Goal: Information Seeking & Learning: Learn about a topic

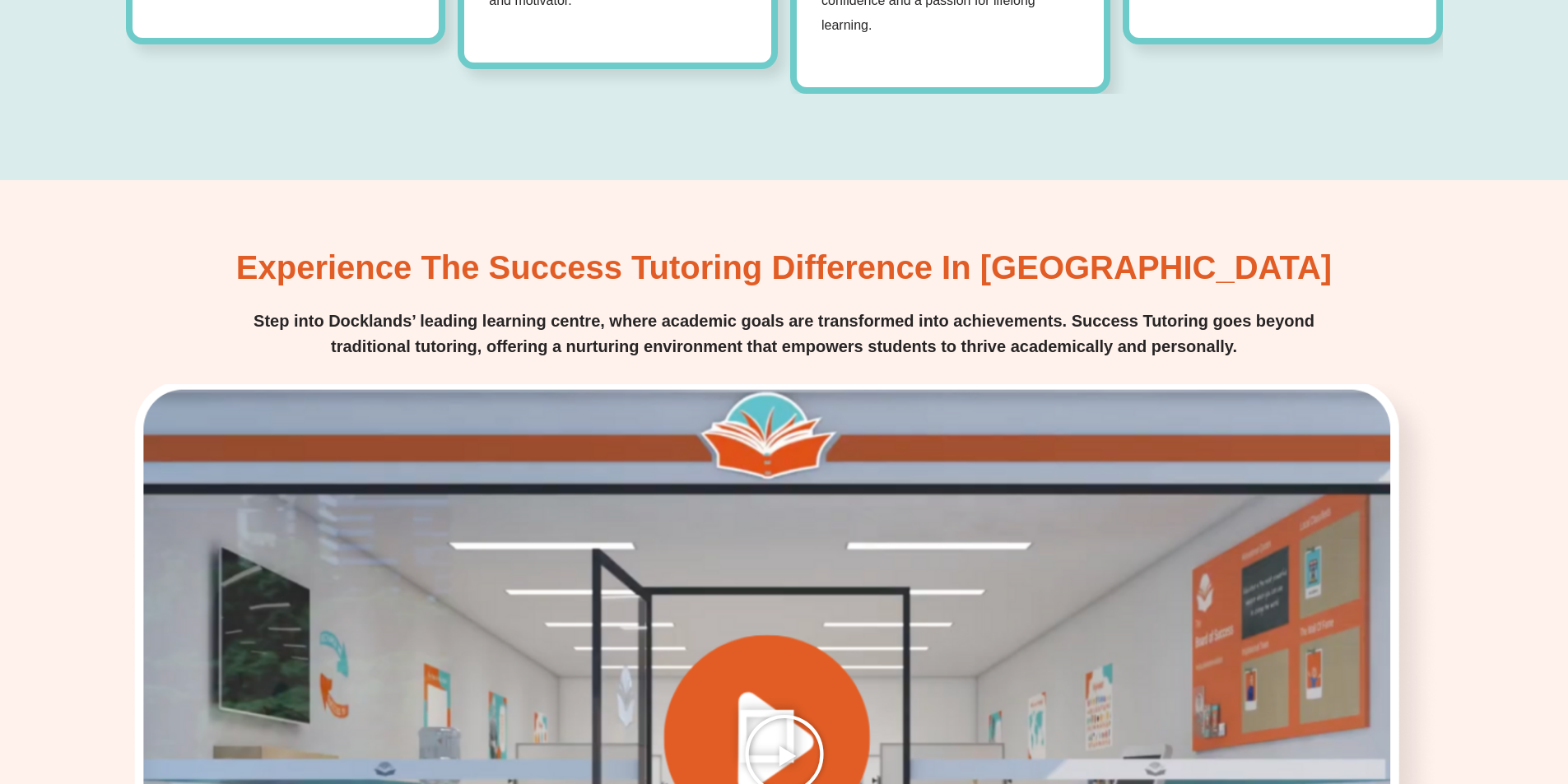
scroll to position [2387, 0]
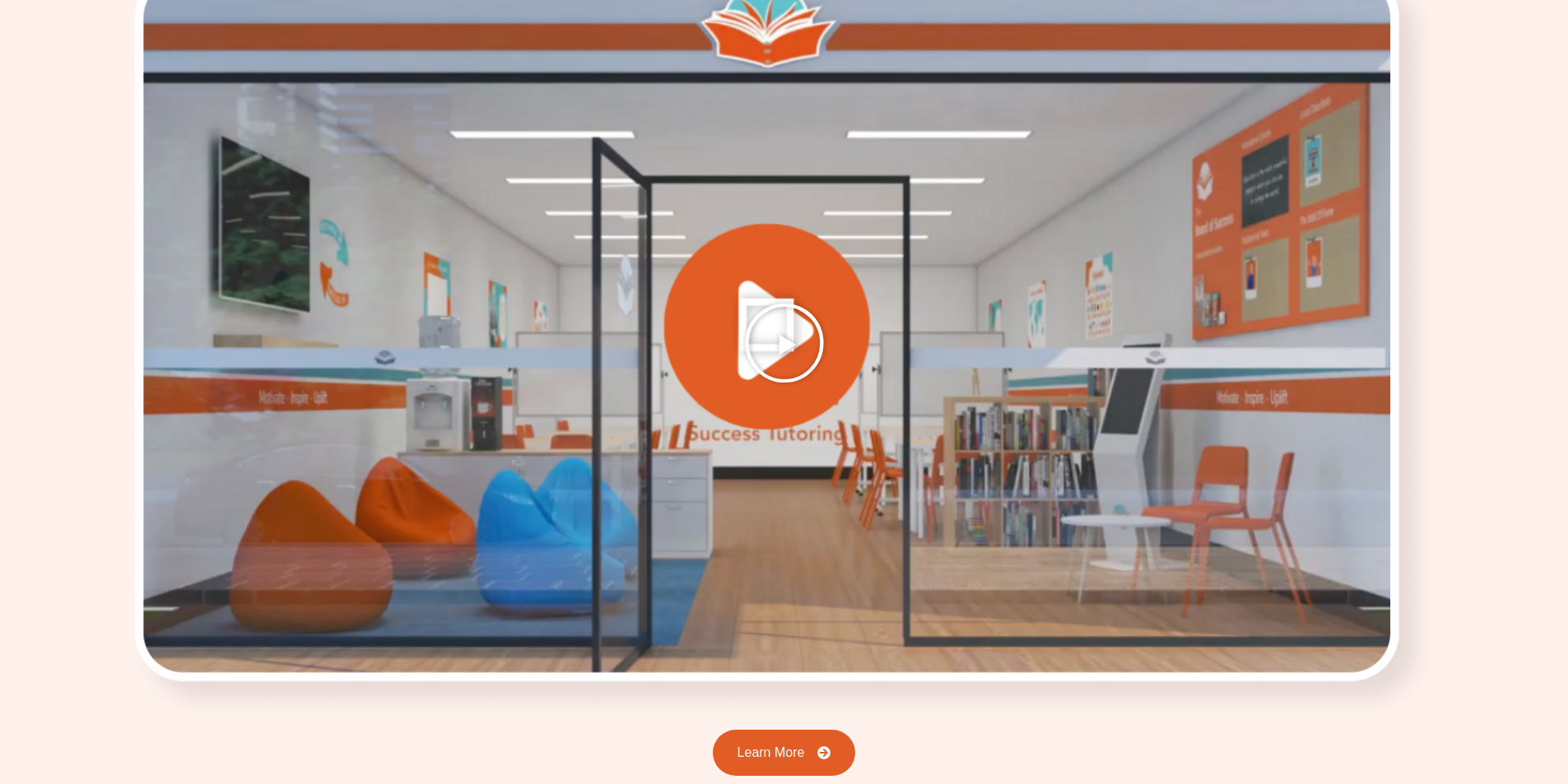
click at [768, 331] on icon "Play Video" at bounding box center [784, 343] width 82 height 82
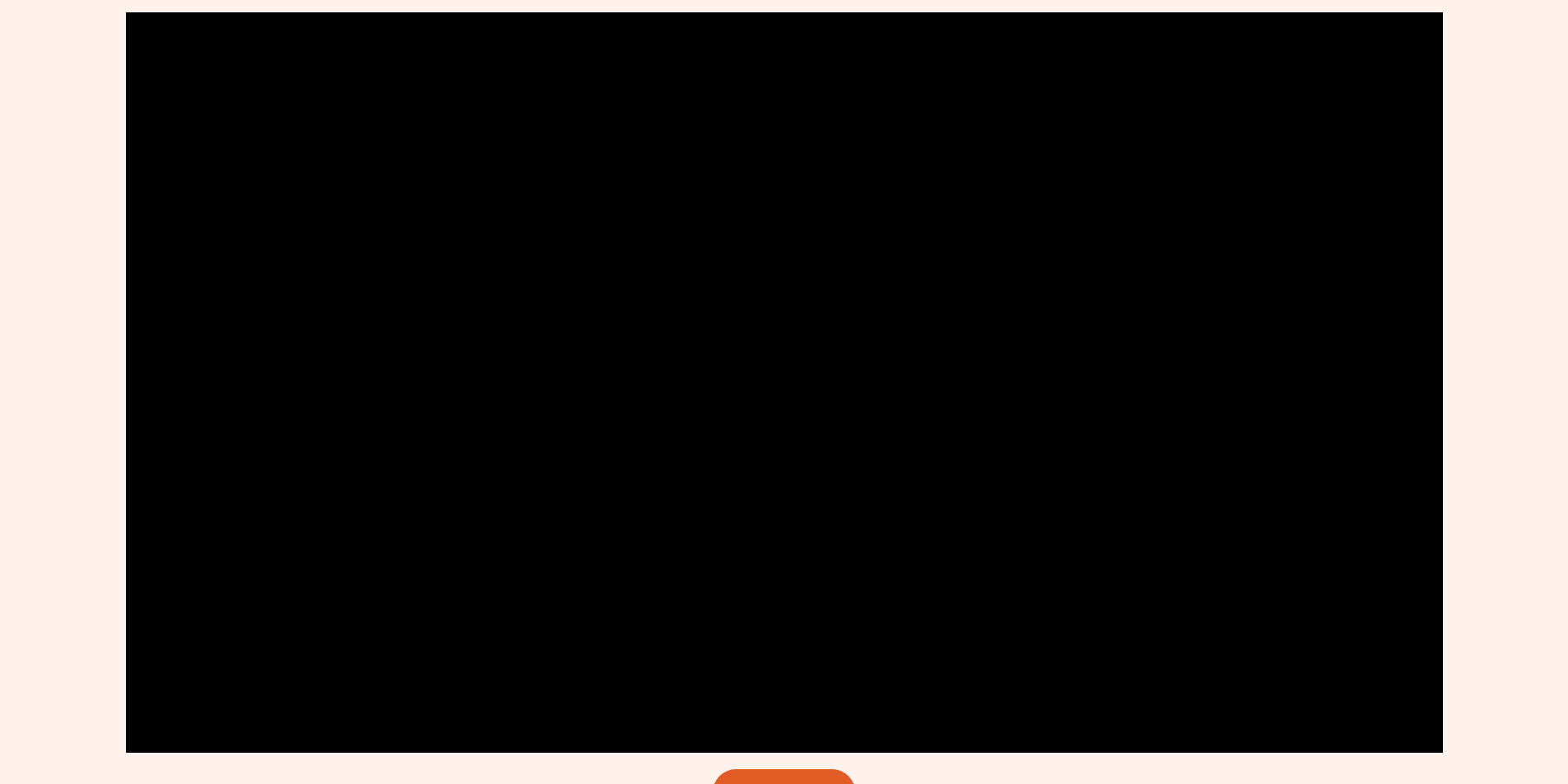
scroll to position [2305, 0]
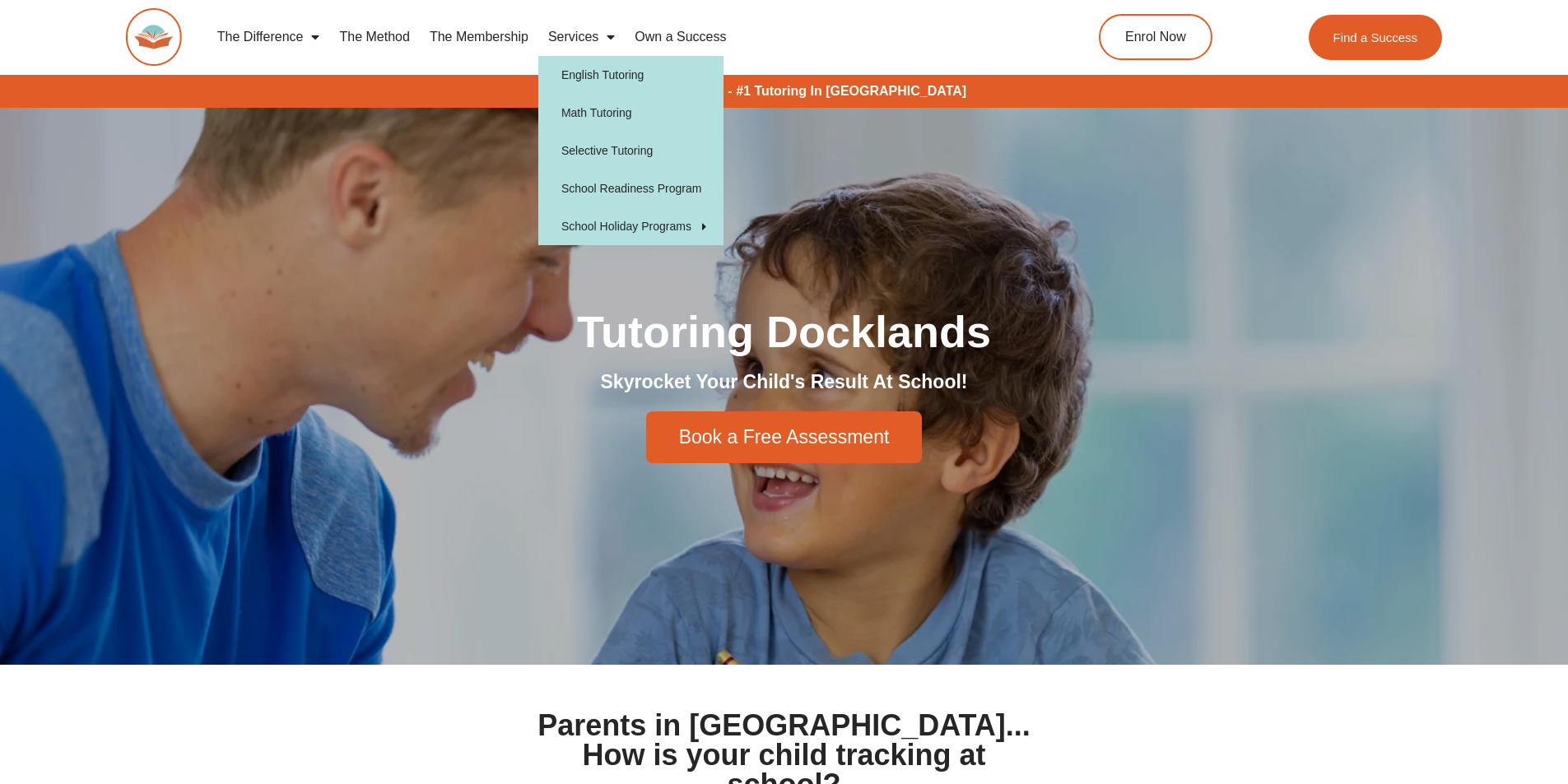
click at [609, 36] on span "Menu" at bounding box center [606, 37] width 17 height 30
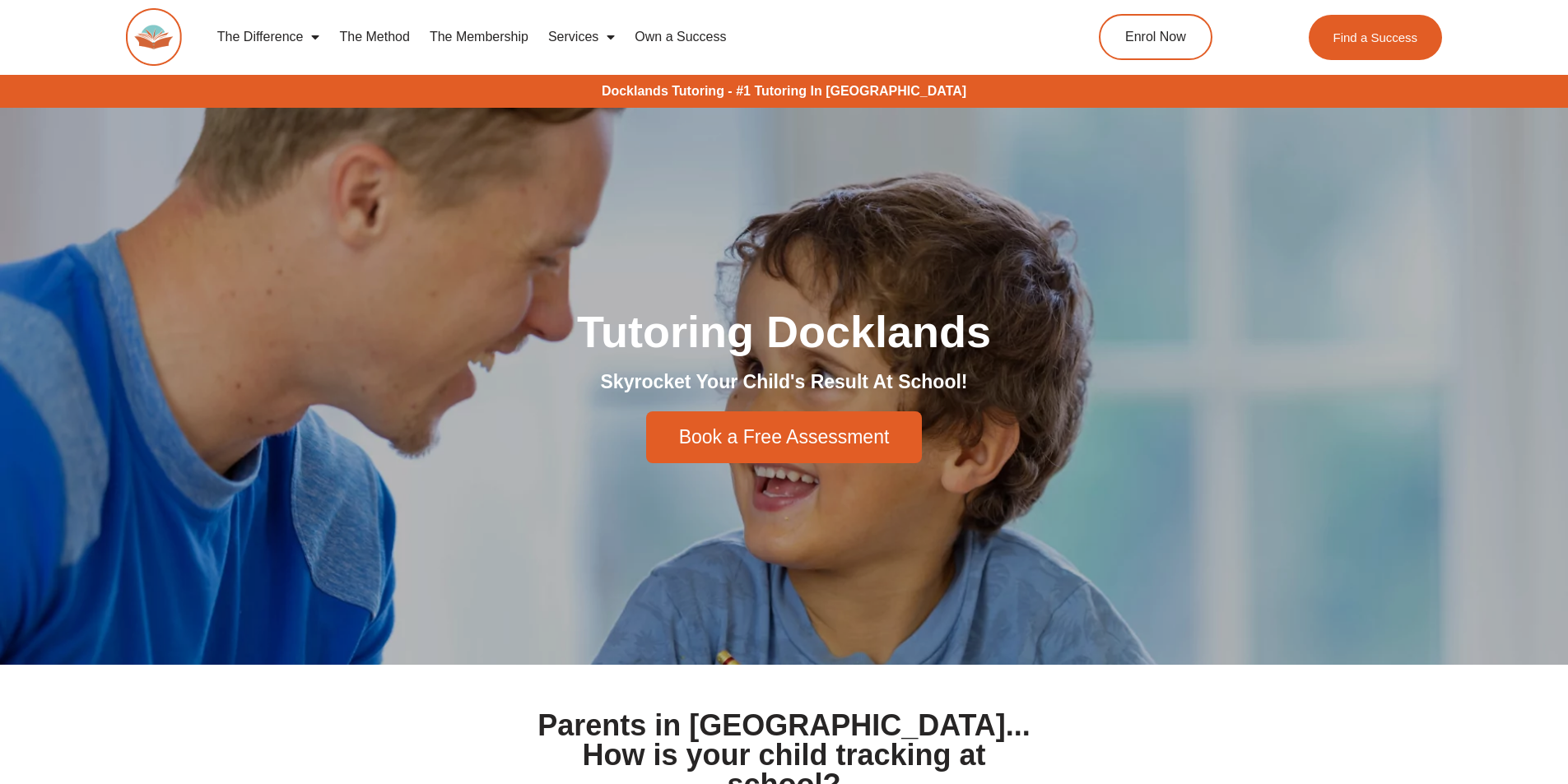
click at [613, 39] on span "Menu" at bounding box center [606, 37] width 17 height 30
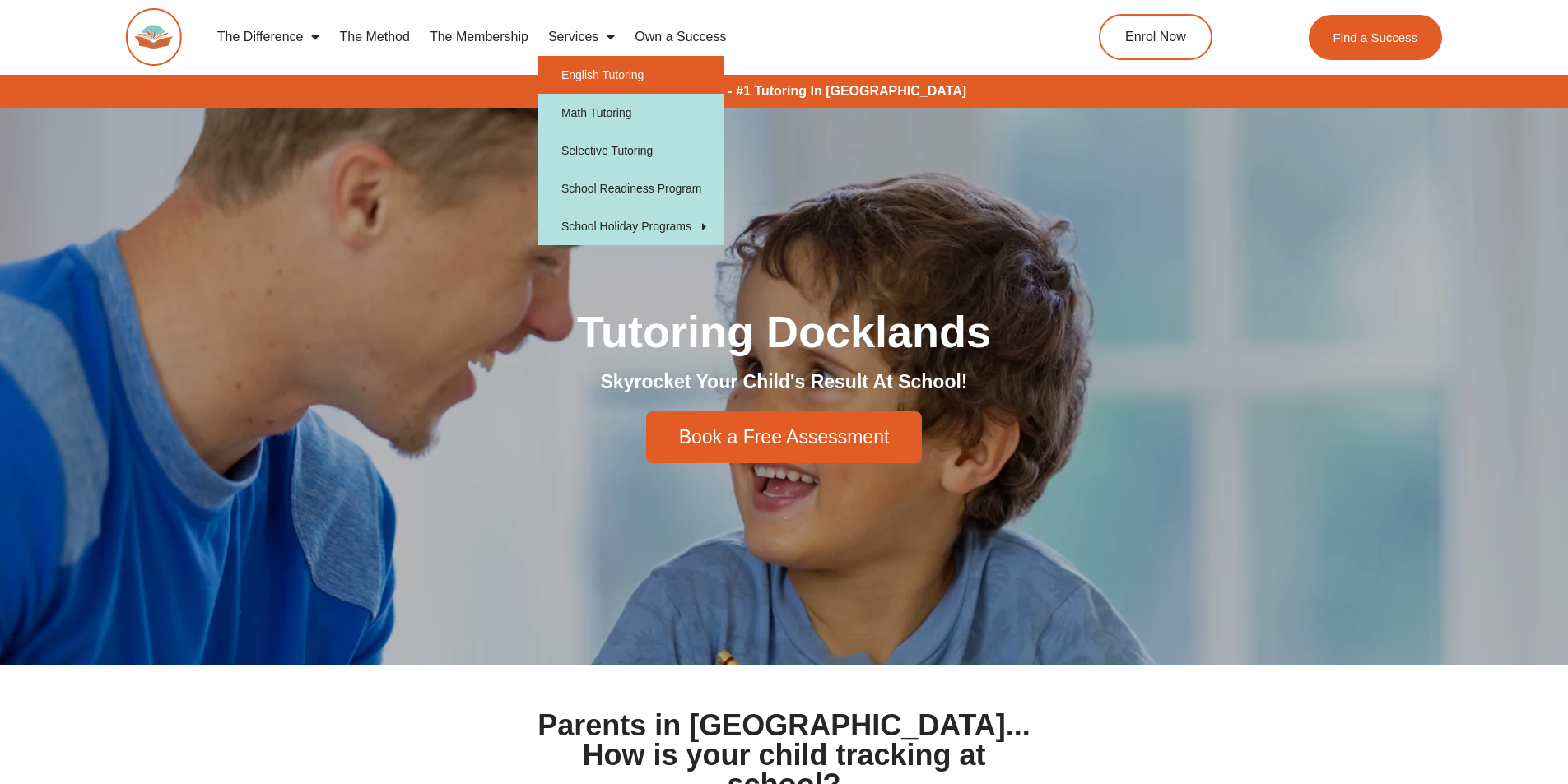
click at [590, 82] on link "English Tutoring" at bounding box center [630, 74] width 185 height 38
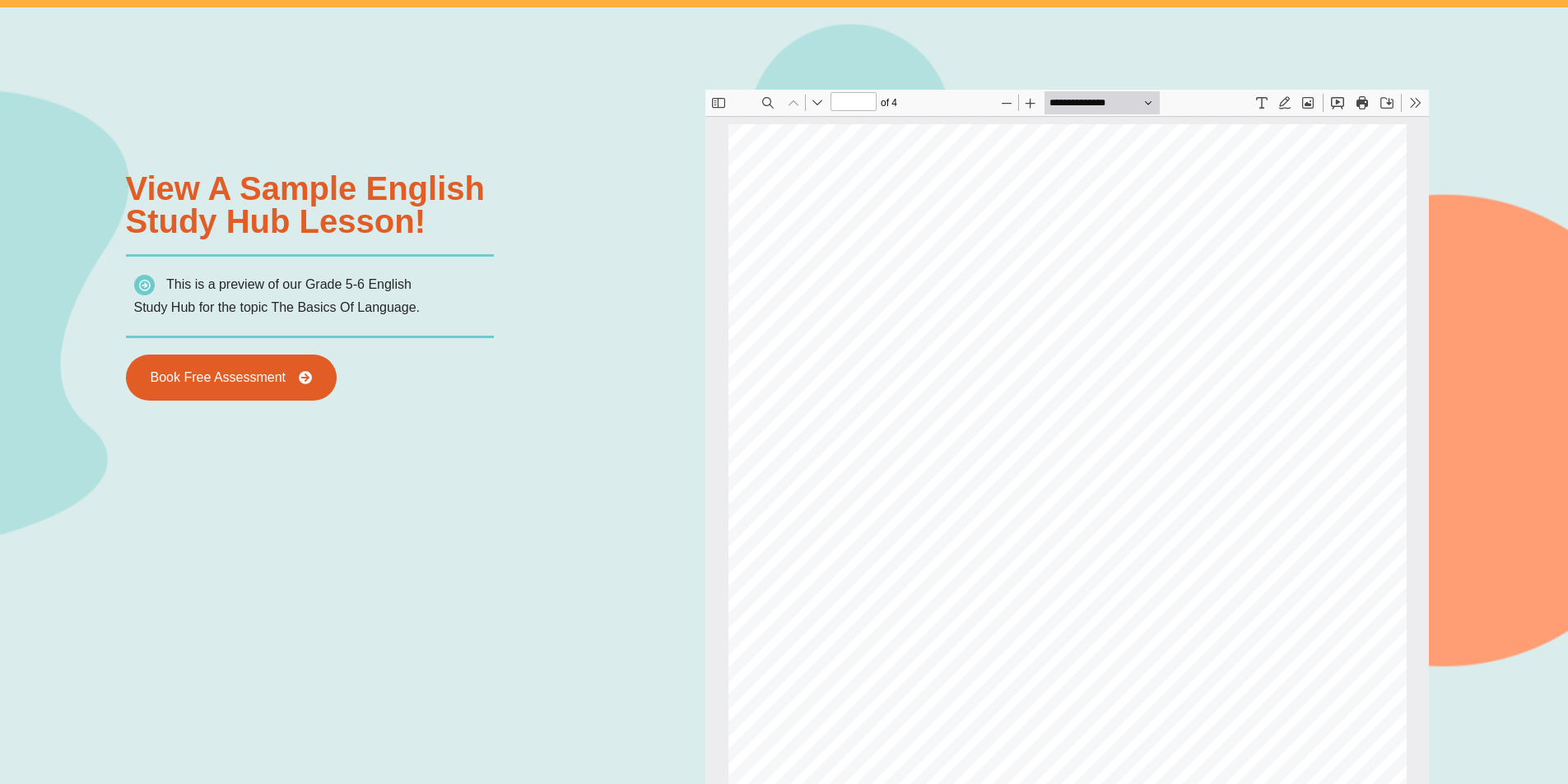
scroll to position [1893, 0]
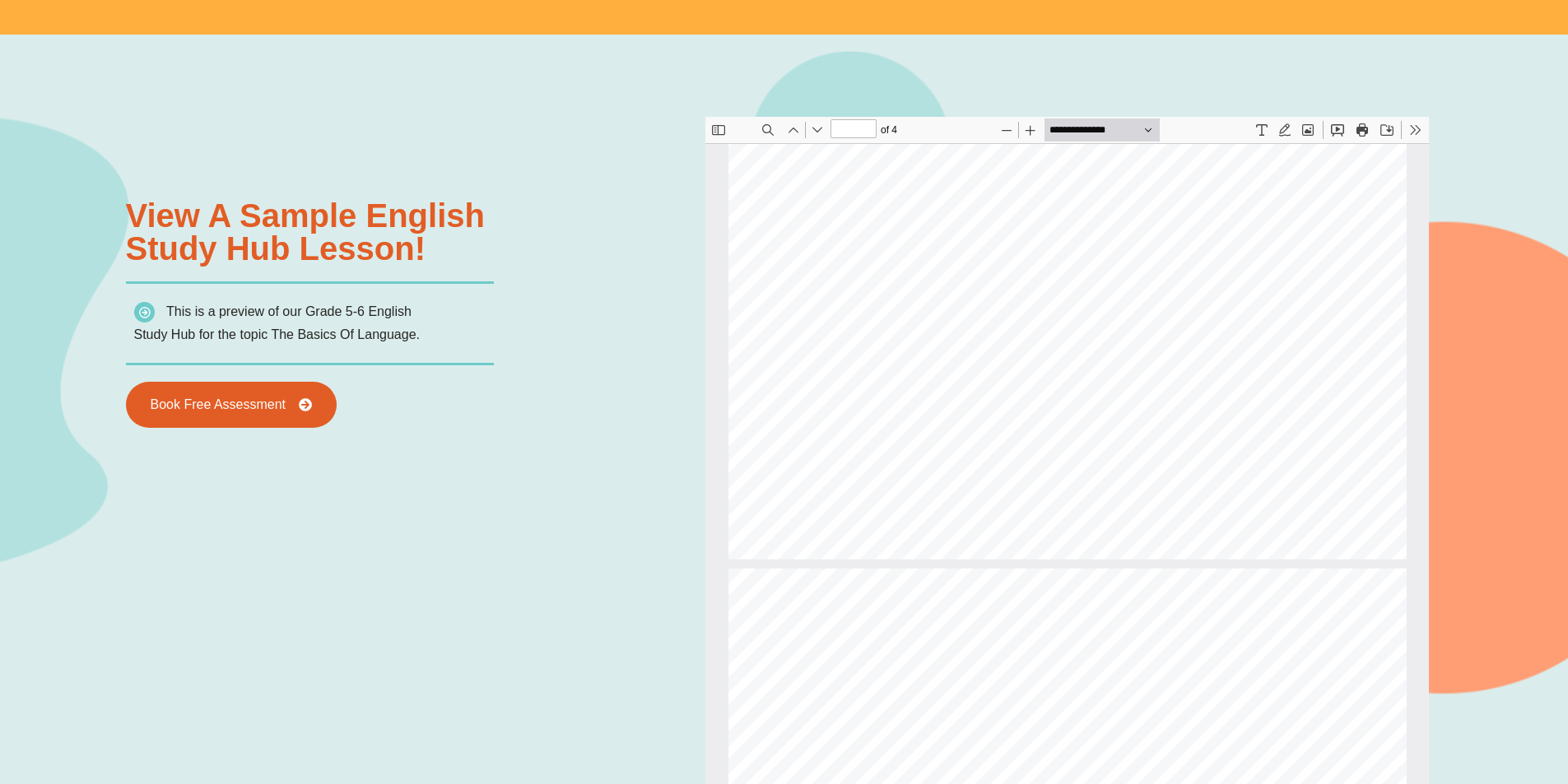
type input "*"
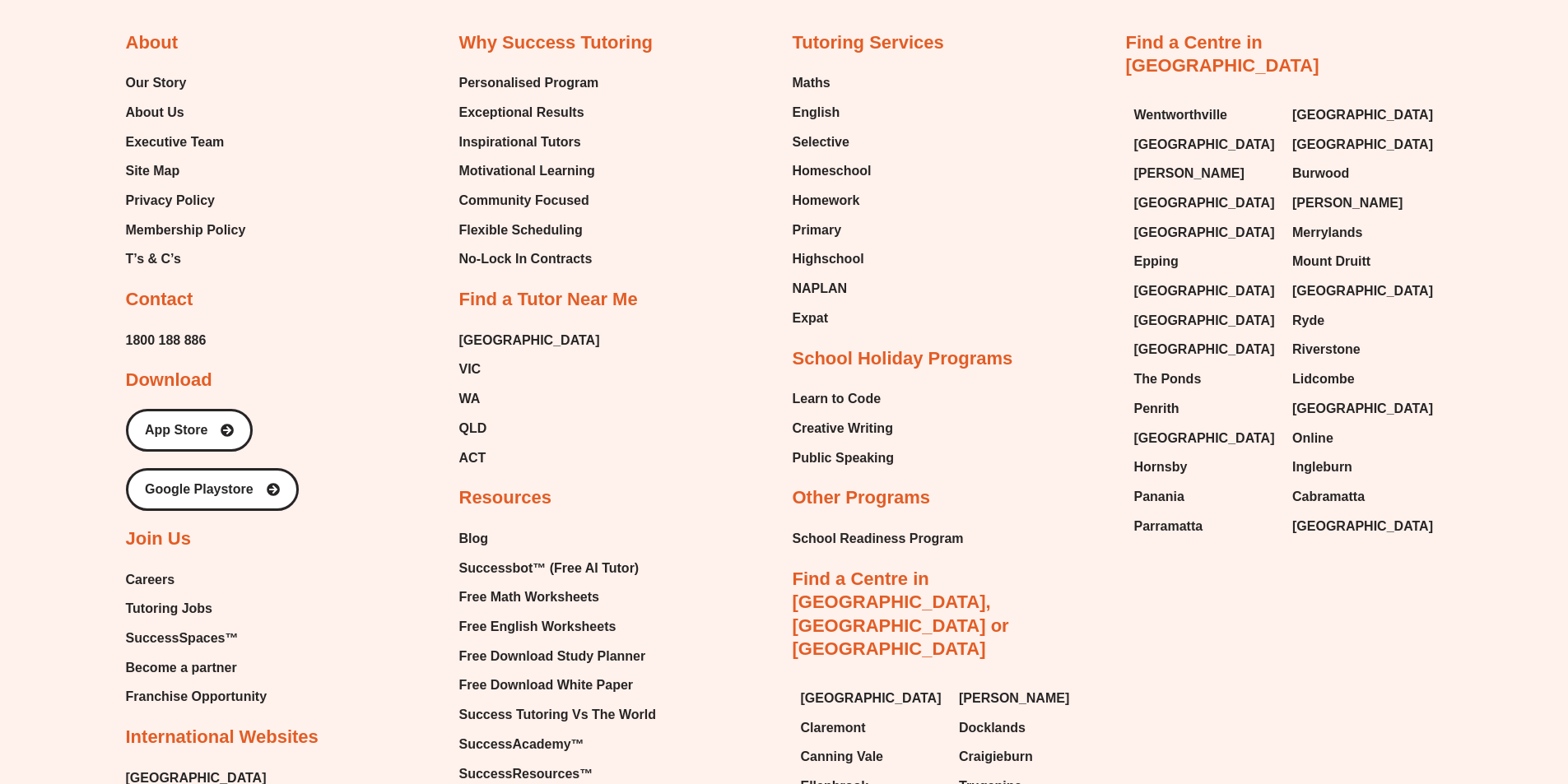
scroll to position [6913, 0]
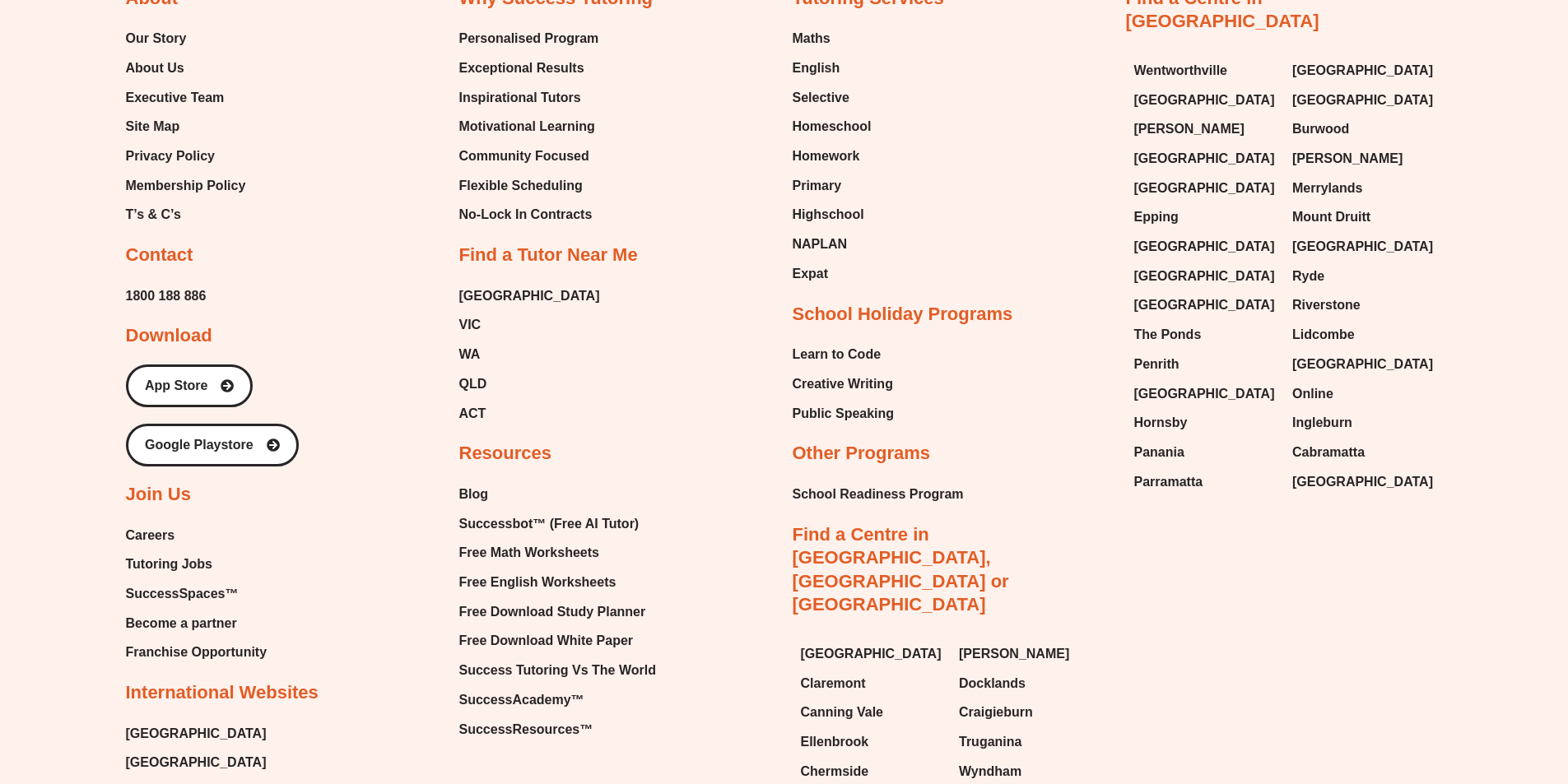
click at [183, 561] on span "Tutoring Jobs" at bounding box center [169, 564] width 87 height 25
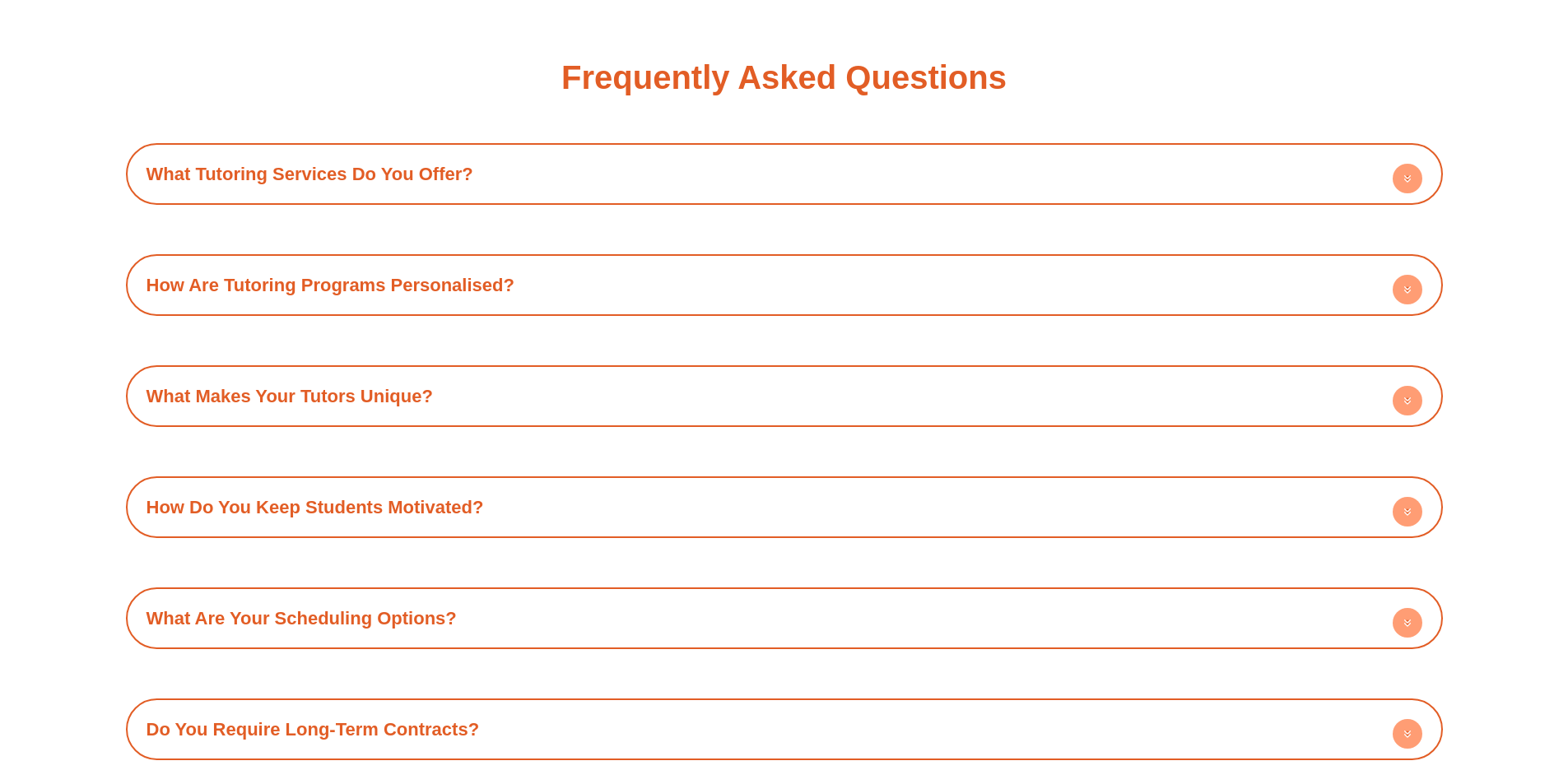
scroll to position [2140, 0]
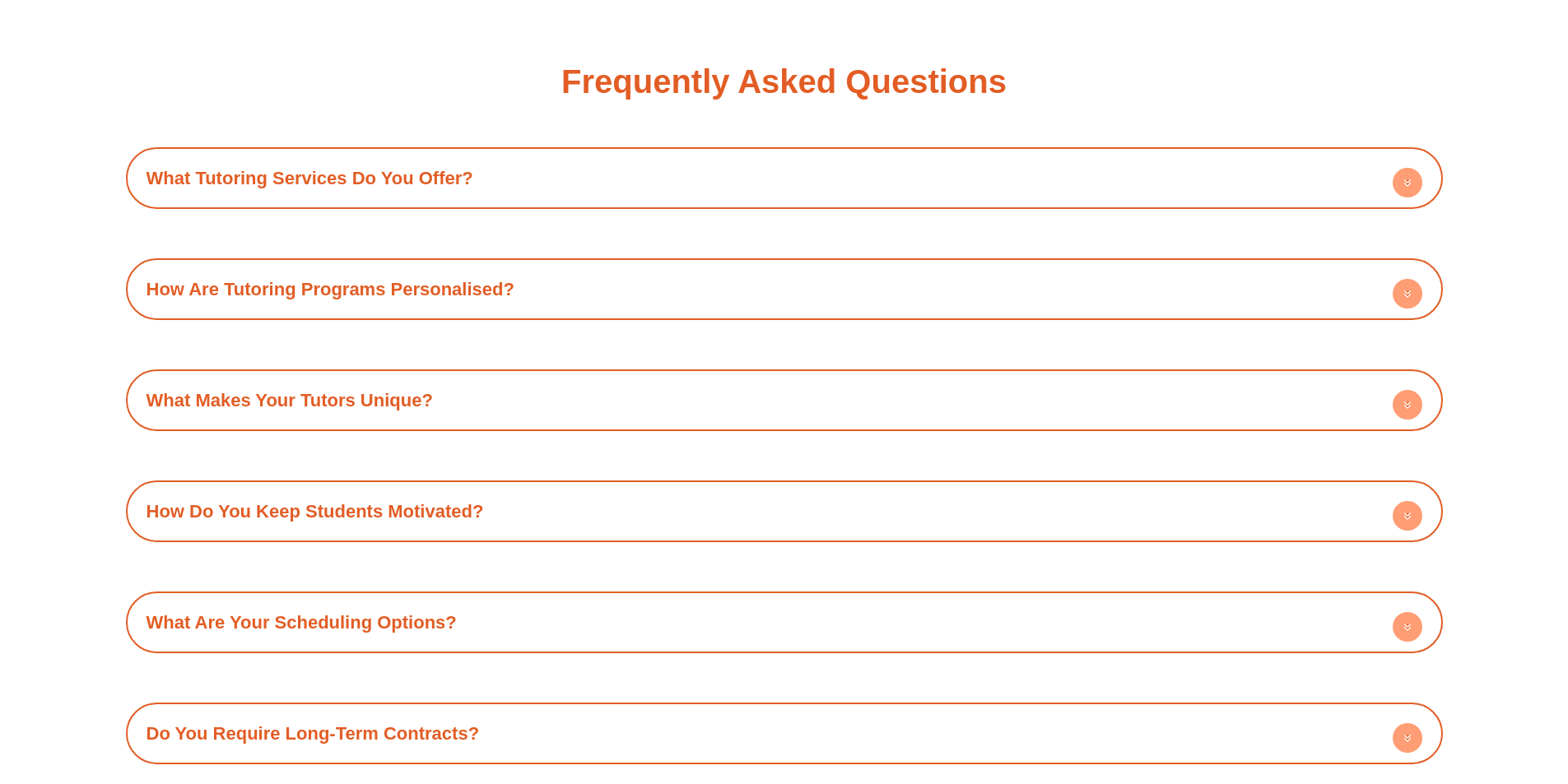
click at [573, 181] on h4 "What Tutoring Services Do You Offer?" at bounding box center [784, 179] width 1300 height 46
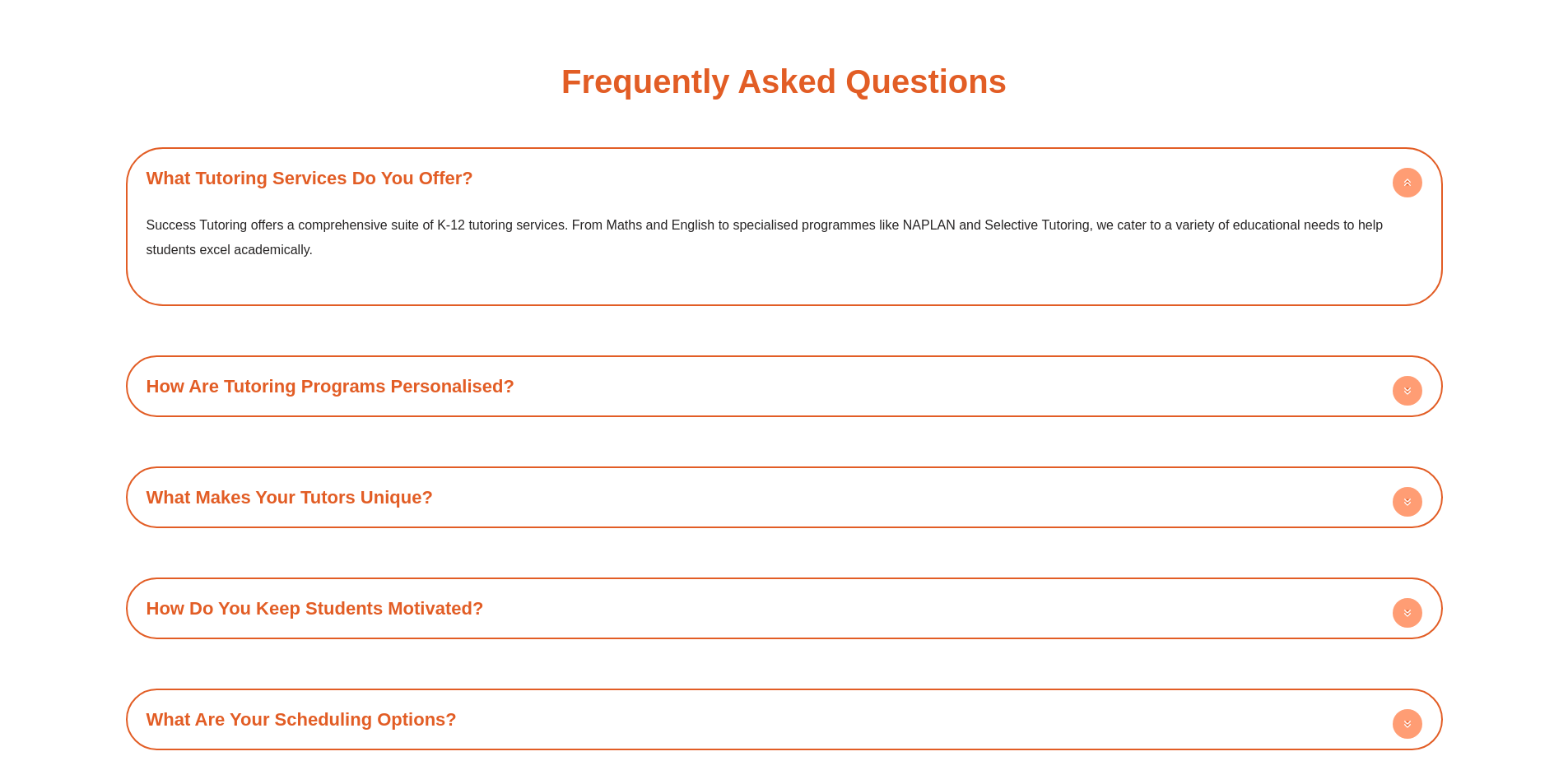
click at [573, 180] on h4 "What Tutoring Services Do You Offer?" at bounding box center [784, 179] width 1300 height 46
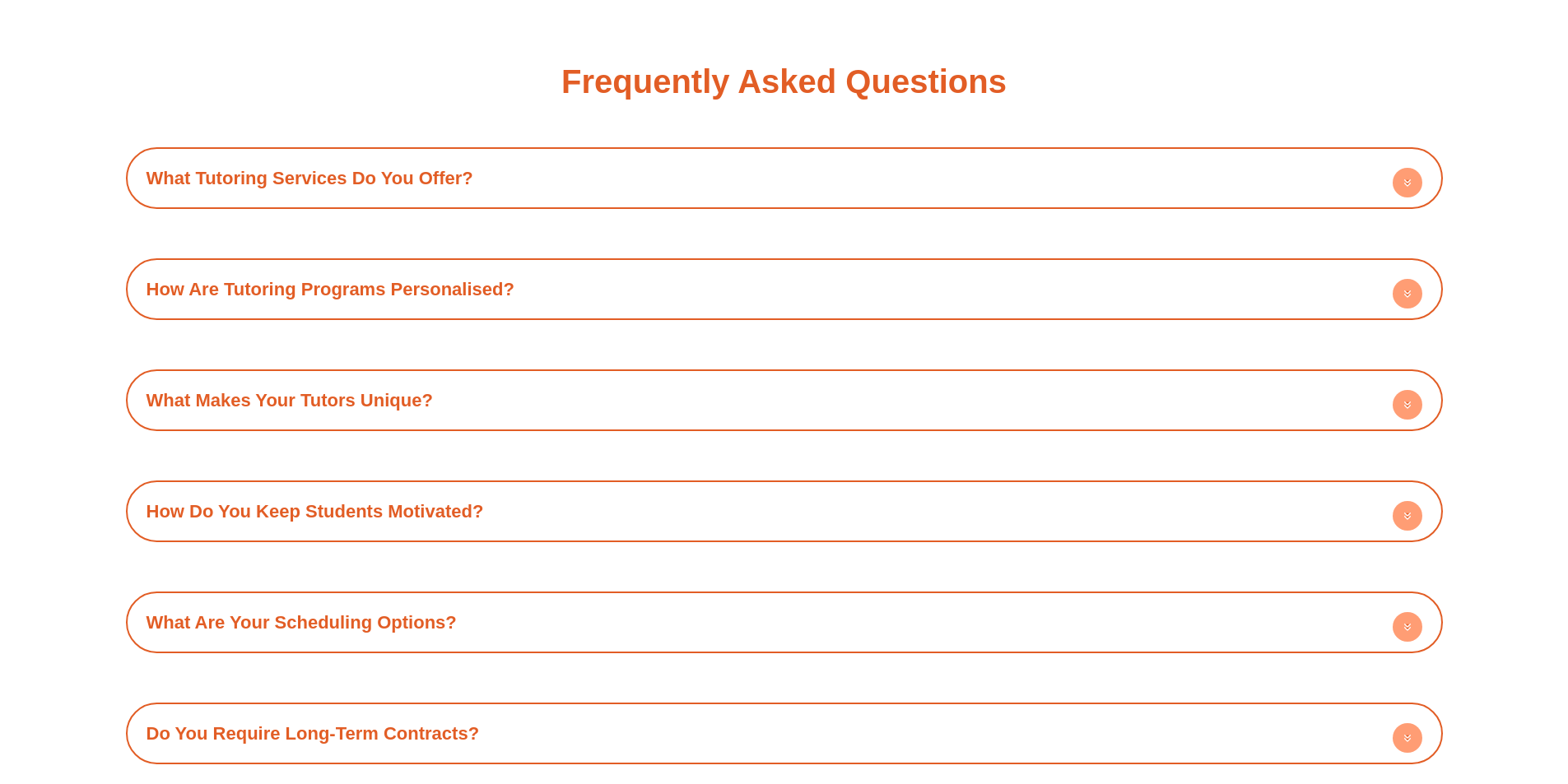
click at [581, 298] on h4 "How Are Tutoring Programs Personalised?" at bounding box center [784, 289] width 1300 height 46
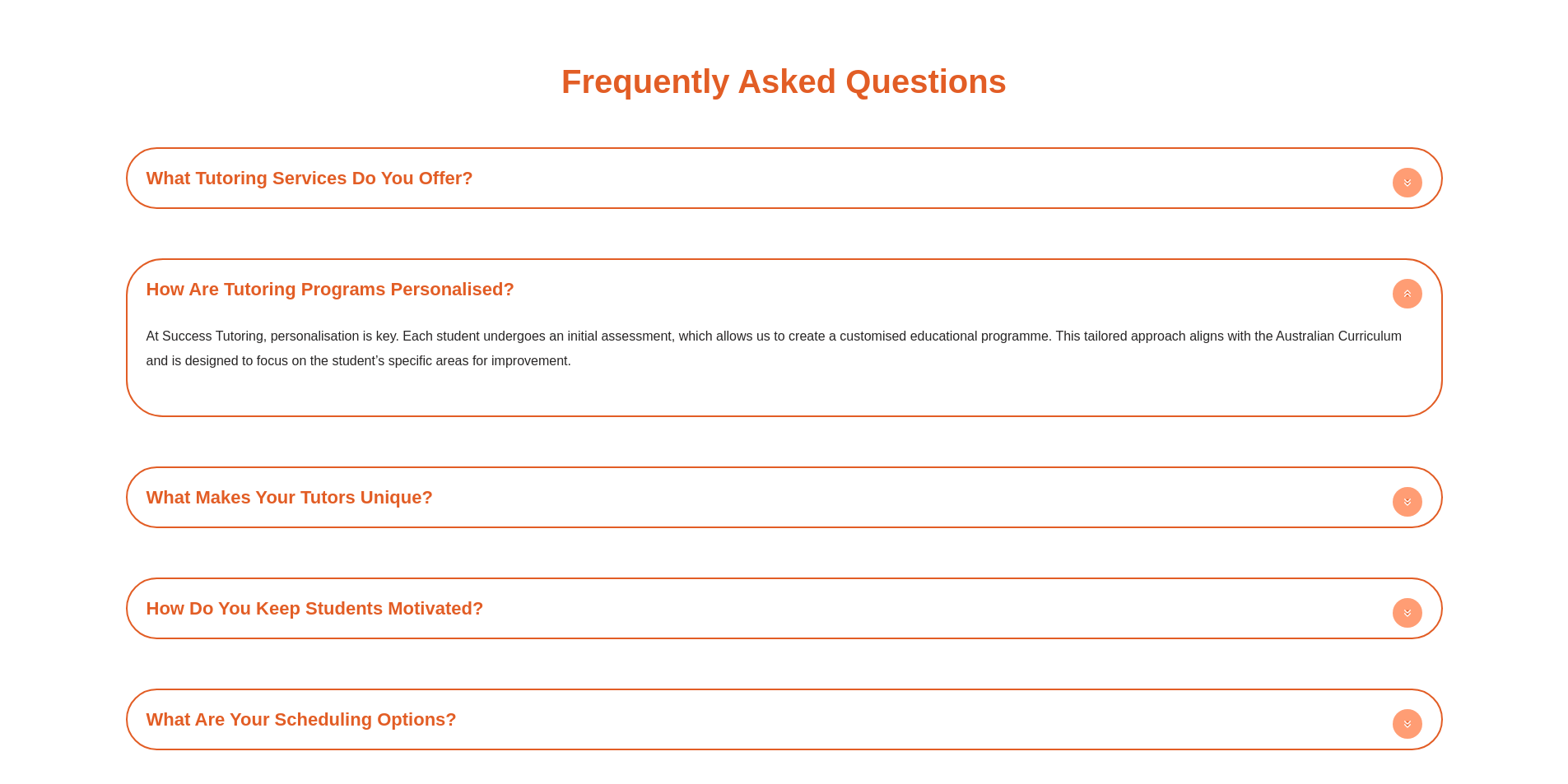
click at [581, 298] on h4 "How Are Tutoring Programs Personalised?" at bounding box center [784, 289] width 1300 height 46
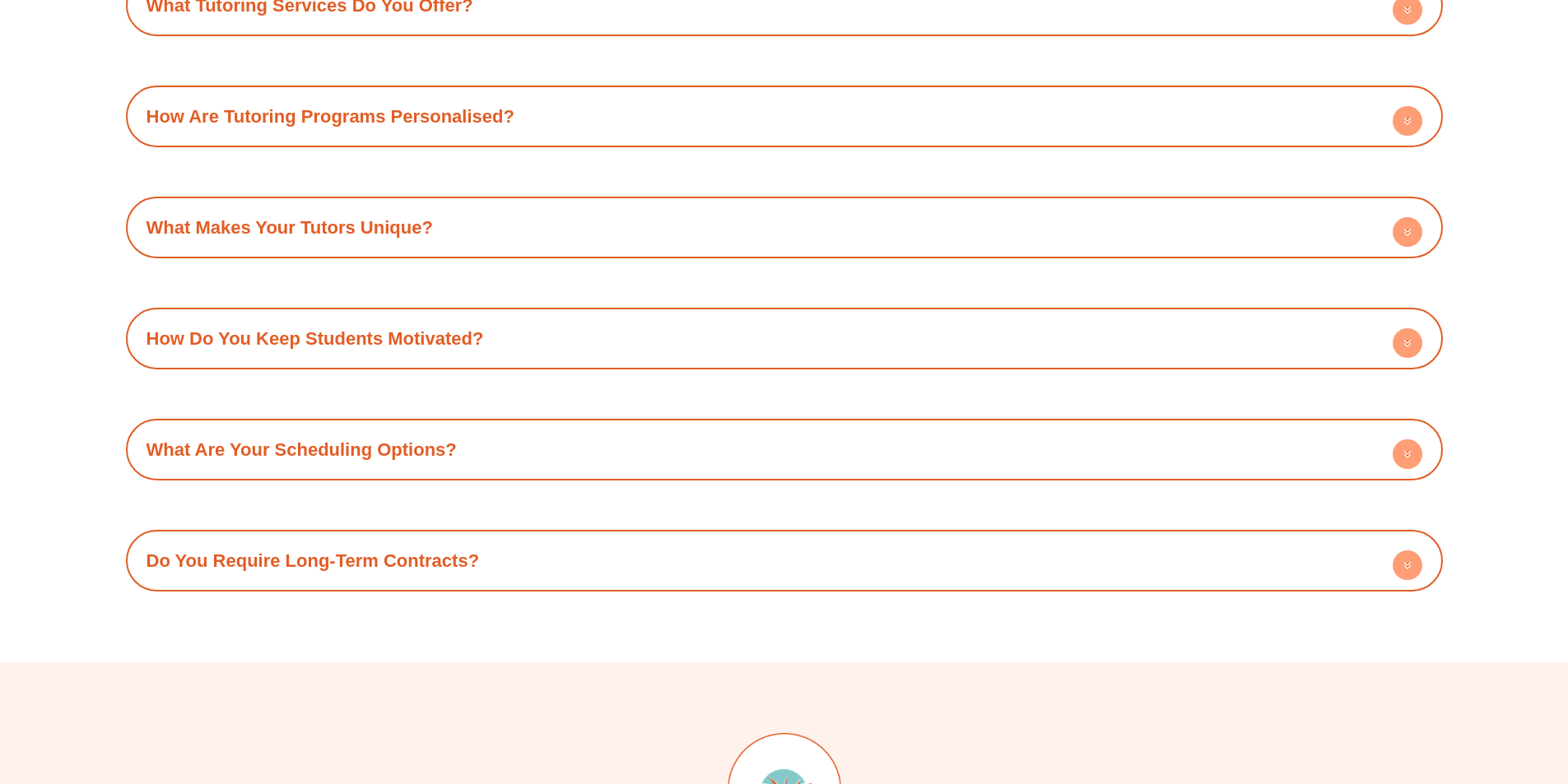
scroll to position [2387, 0]
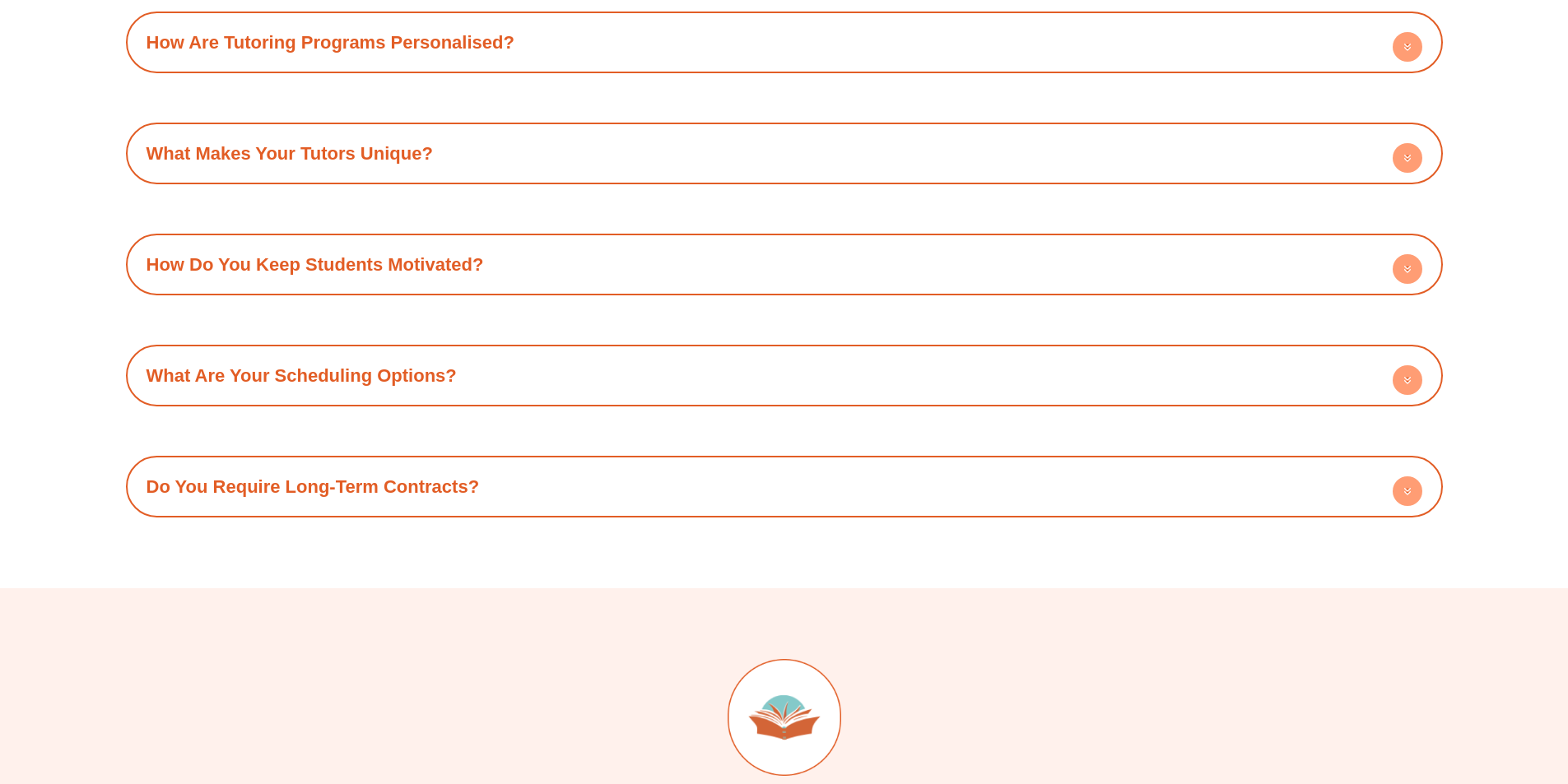
click at [601, 383] on h4 "What Are Your Scheduling Options?" at bounding box center [784, 376] width 1300 height 46
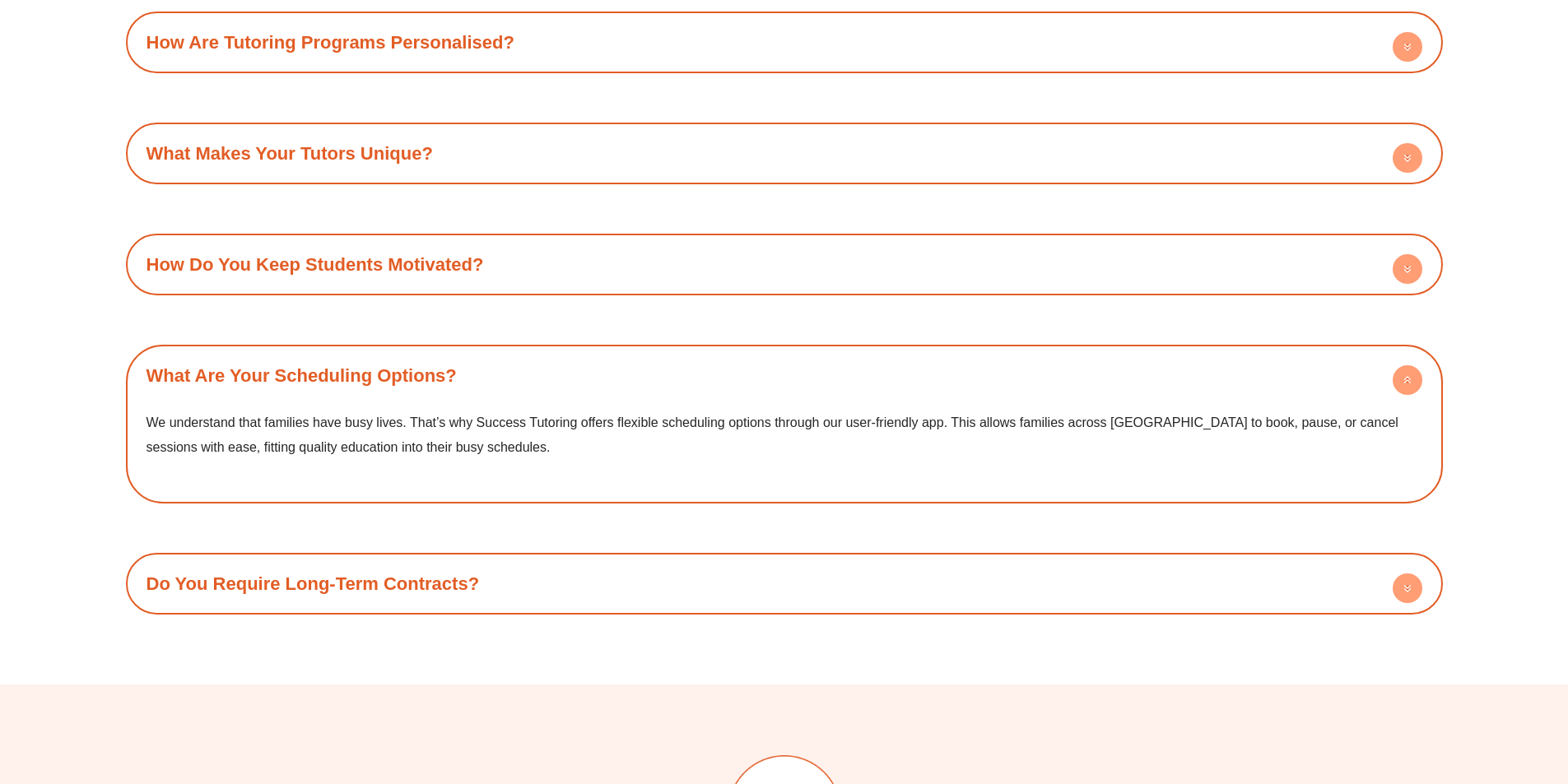
click at [601, 383] on h4 "What Are Your Scheduling Options?" at bounding box center [784, 376] width 1300 height 46
